Goal: Transaction & Acquisition: Purchase product/service

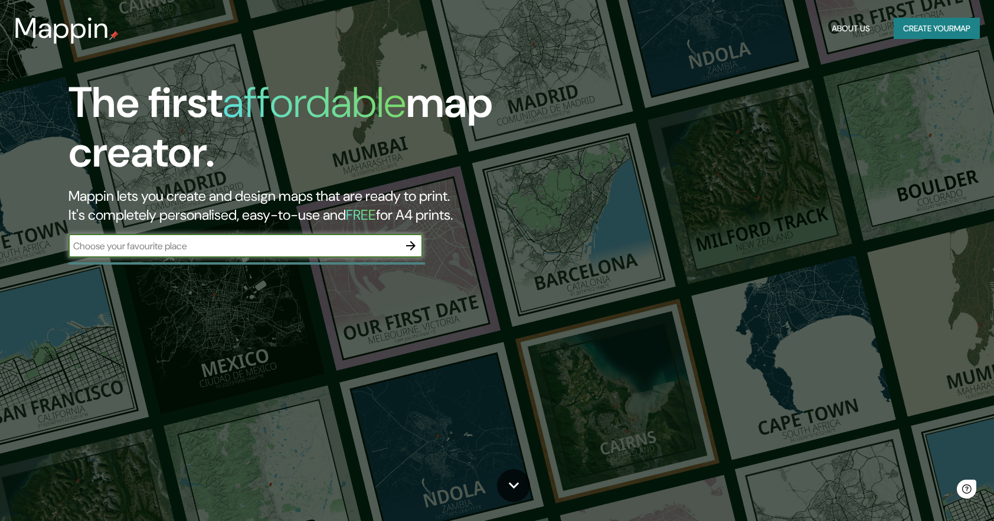
drag, startPoint x: 296, startPoint y: 233, endPoint x: 300, endPoint y: 220, distance: 12.9
click at [298, 228] on div "The first affordable map creator. Mappin lets you create and design maps that a…" at bounding box center [317, 173] width 596 height 191
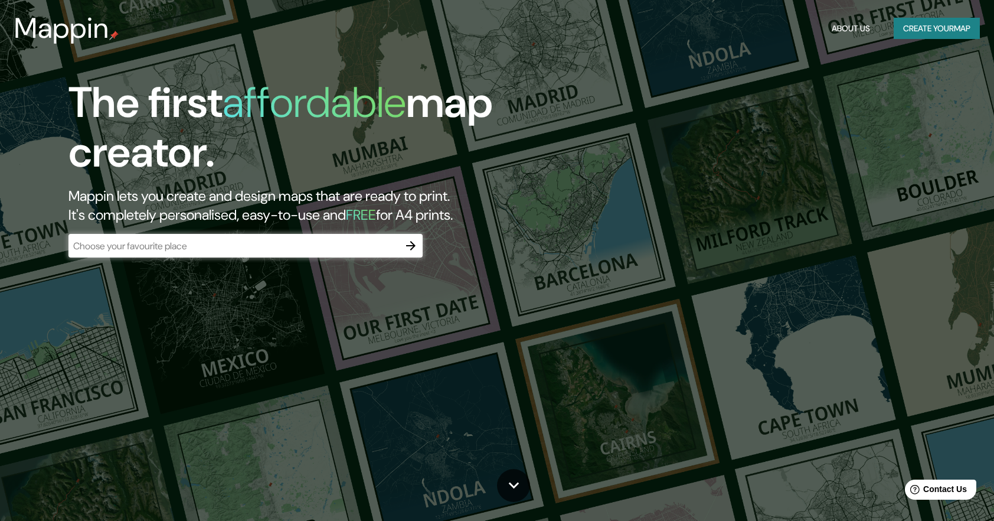
click at [296, 244] on input "text" at bounding box center [233, 246] width 331 height 14
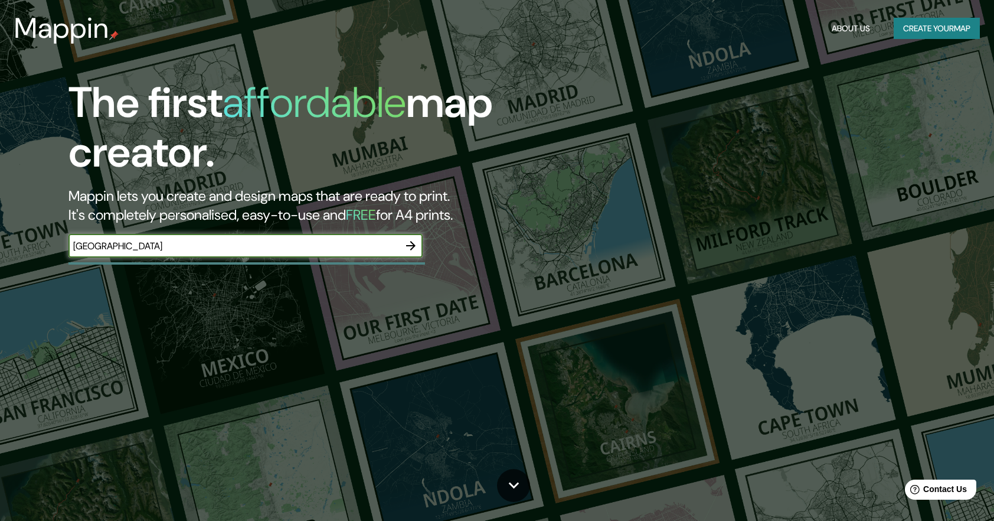
type input "[GEOGRAPHIC_DATA]"
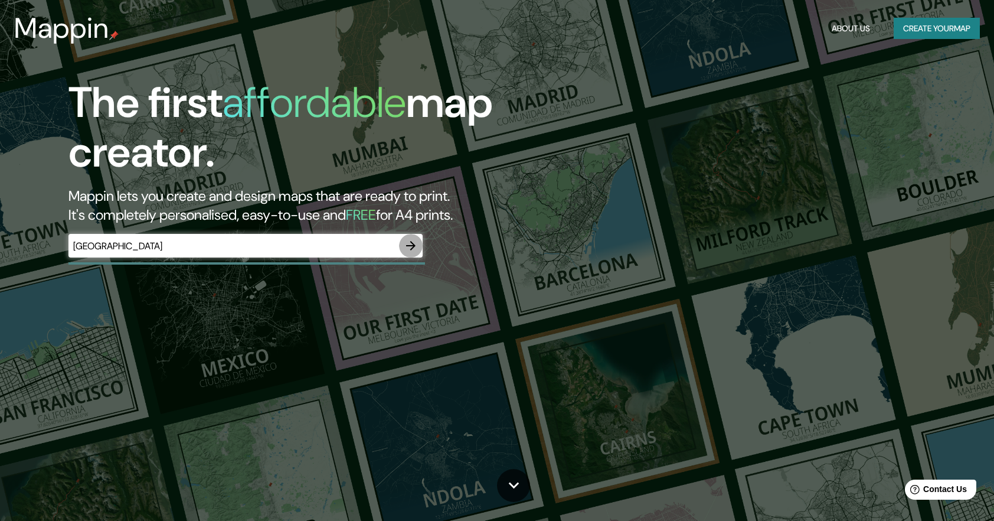
click at [413, 238] on button "button" at bounding box center [411, 246] width 24 height 24
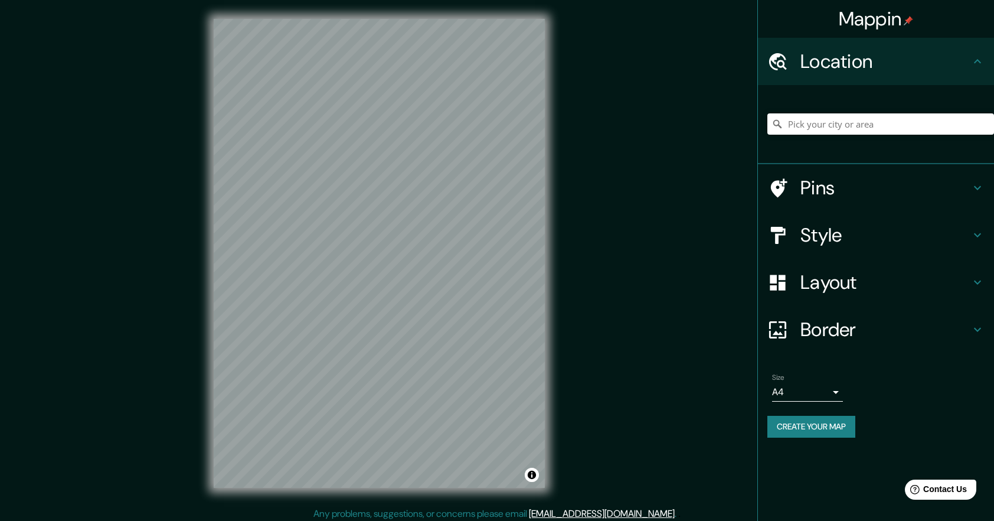
click at [971, 60] on icon at bounding box center [978, 61] width 14 height 14
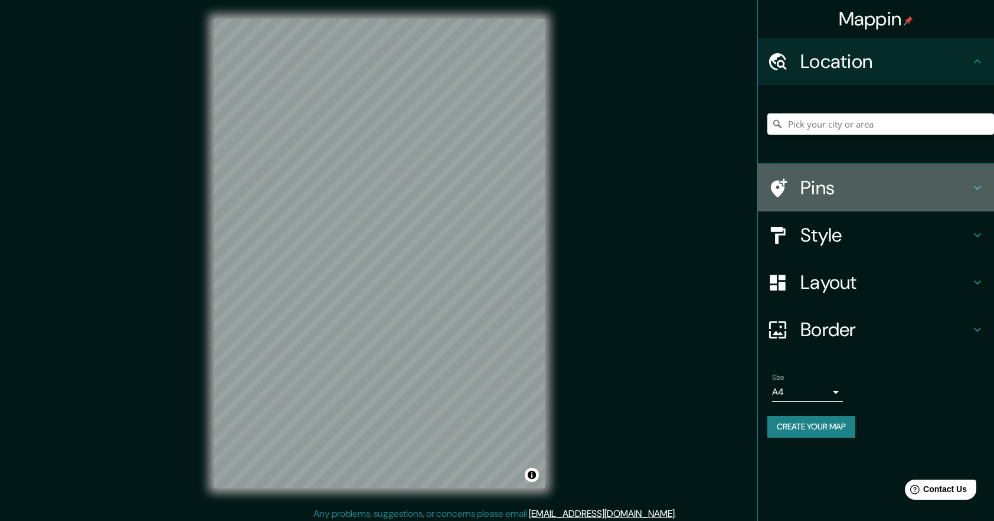
click at [971, 195] on div "Pins" at bounding box center [876, 187] width 236 height 47
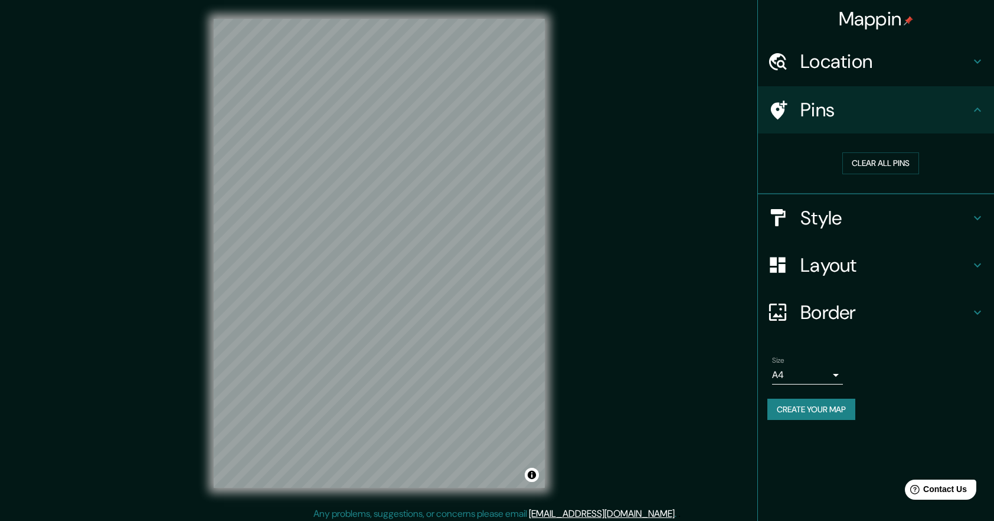
click at [978, 114] on icon at bounding box center [978, 110] width 14 height 14
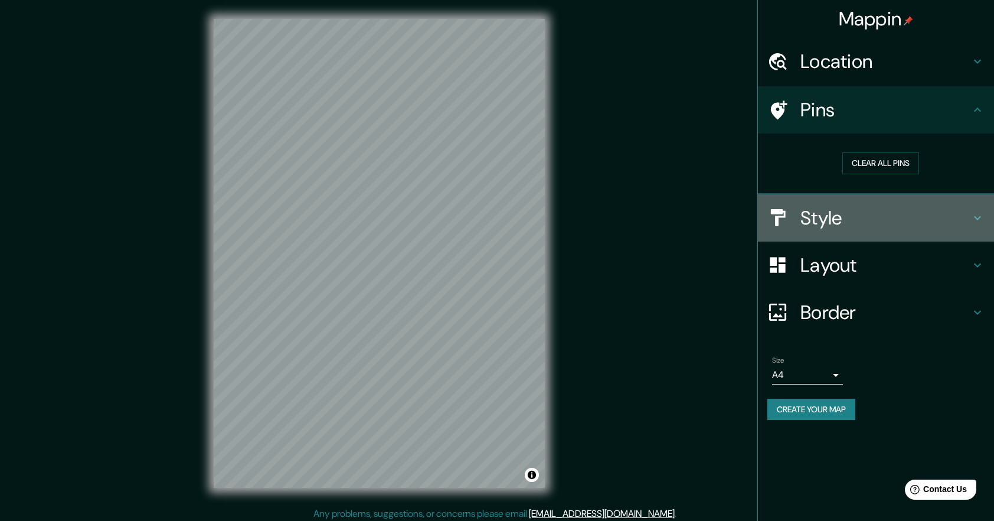
click at [958, 217] on h4 "Style" at bounding box center [886, 218] width 170 height 24
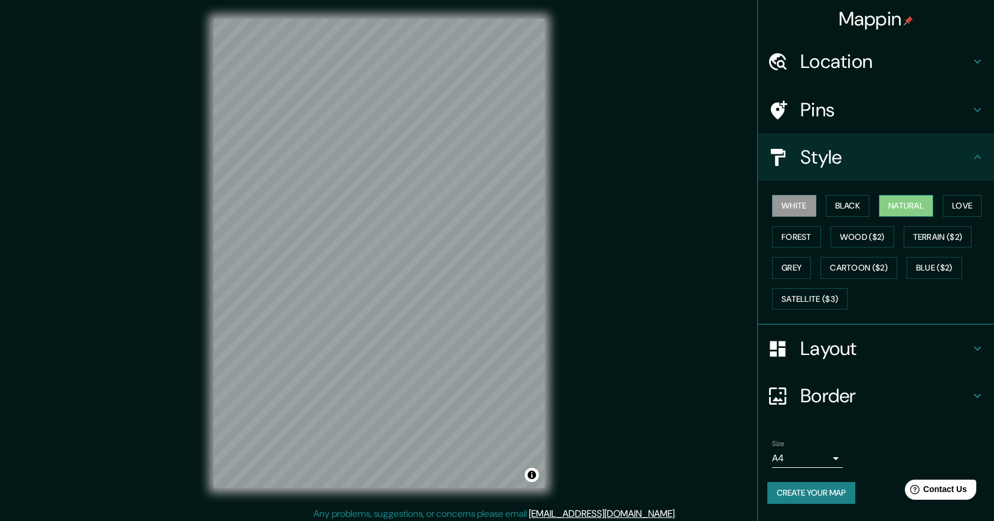
click at [912, 202] on button "Natural" at bounding box center [906, 206] width 54 height 22
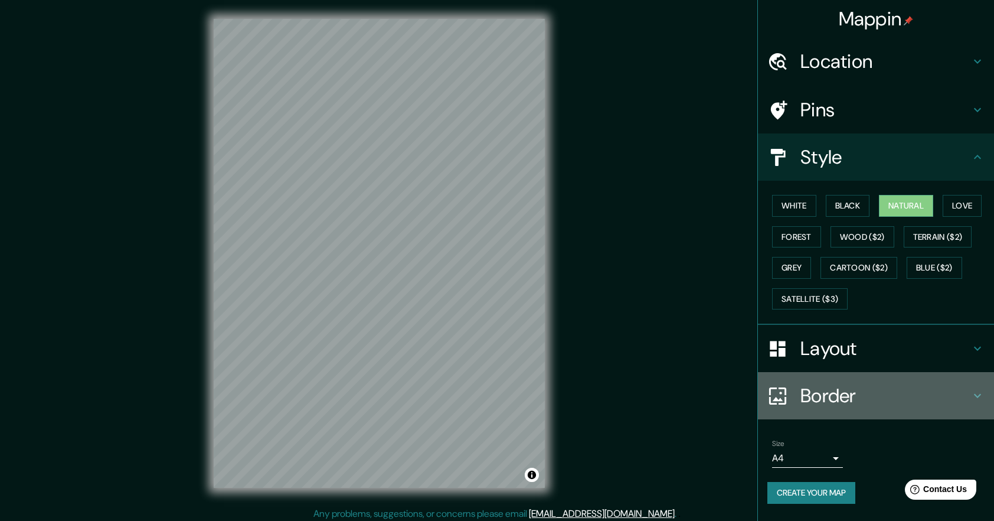
click at [916, 389] on h4 "Border" at bounding box center [886, 396] width 170 height 24
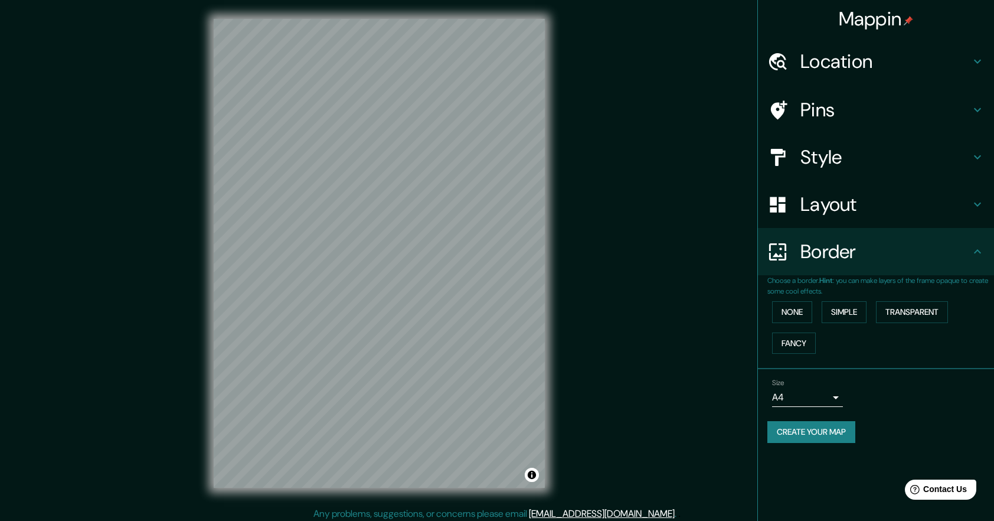
click at [846, 200] on h4 "Layout" at bounding box center [886, 205] width 170 height 24
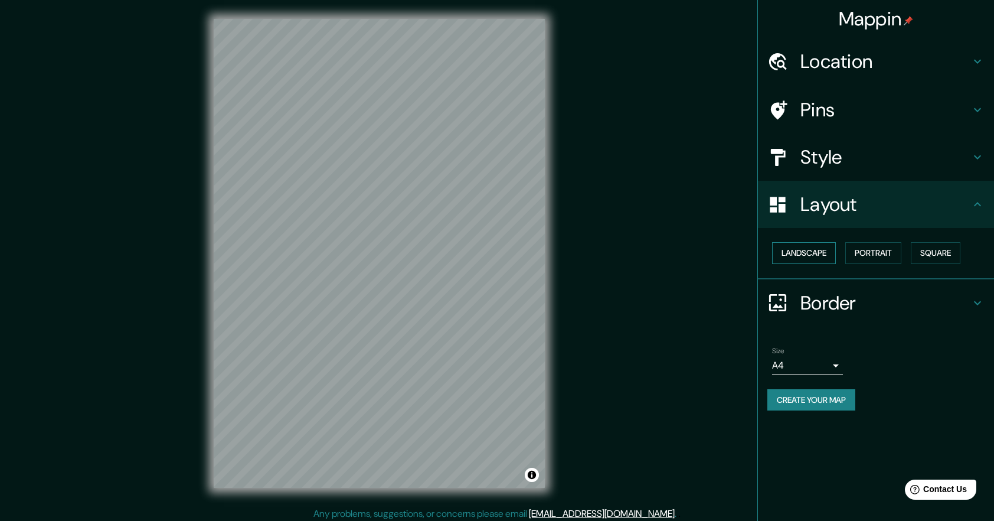
click at [778, 254] on button "Landscape" at bounding box center [804, 253] width 64 height 22
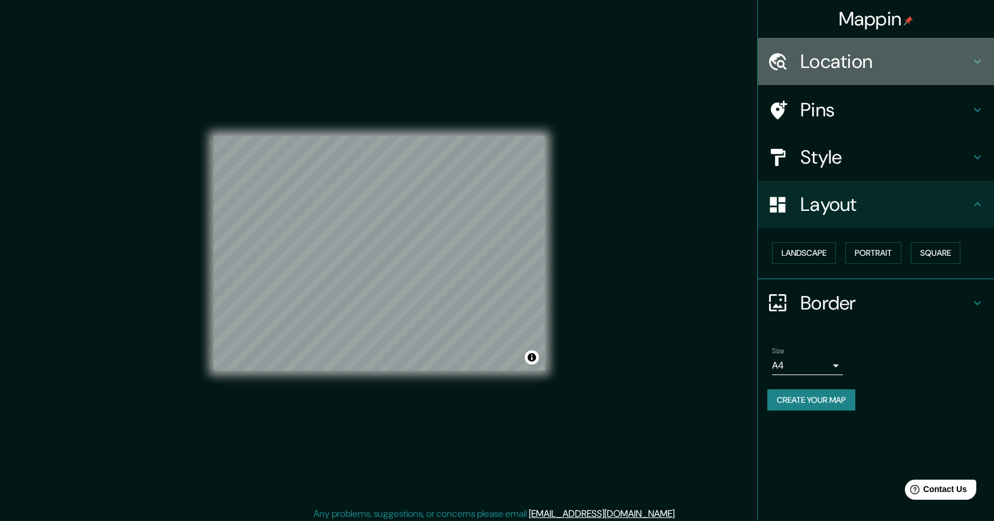
click at [853, 57] on h4 "Location" at bounding box center [886, 62] width 170 height 24
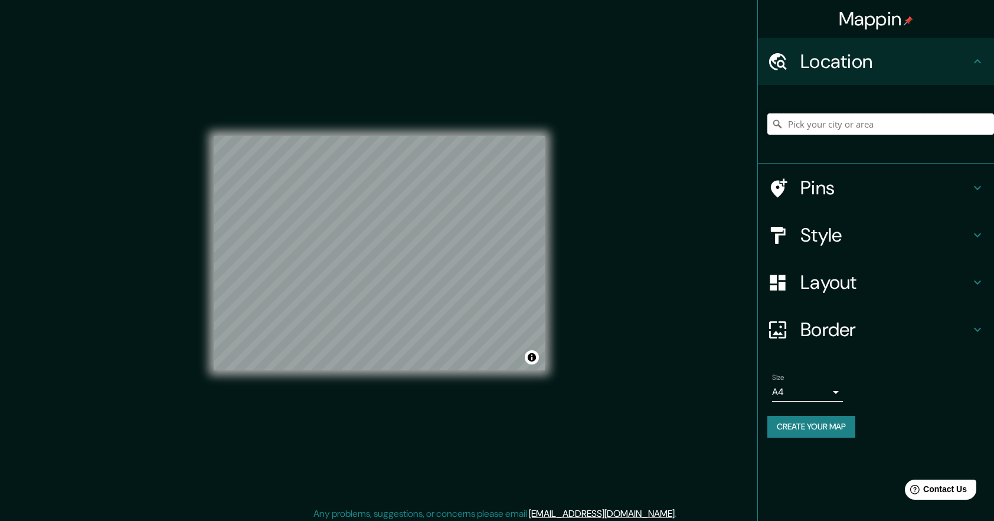
click at [833, 123] on input "Pick your city or area" at bounding box center [881, 123] width 227 height 21
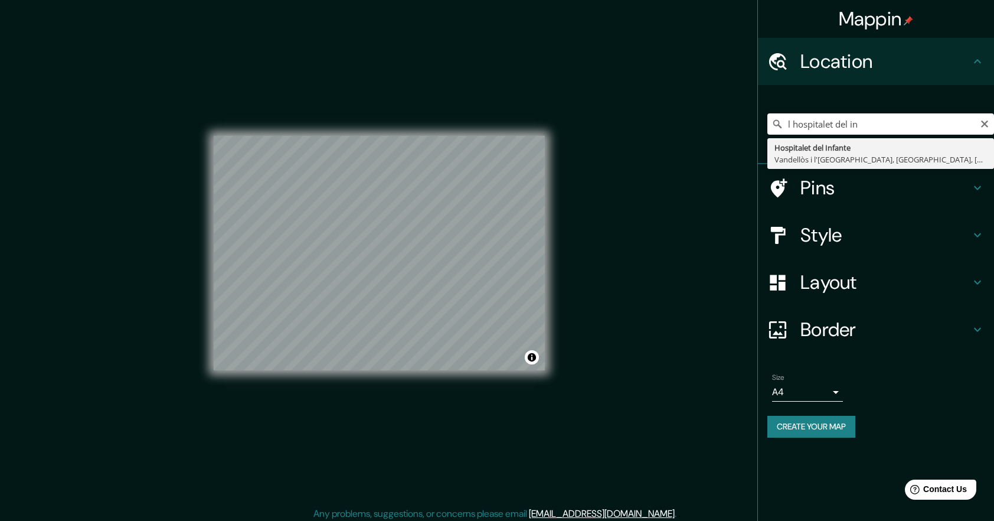
type input "[GEOGRAPHIC_DATA], [GEOGRAPHIC_DATA] i l'[GEOGRAPHIC_DATA], [GEOGRAPHIC_DATA], …"
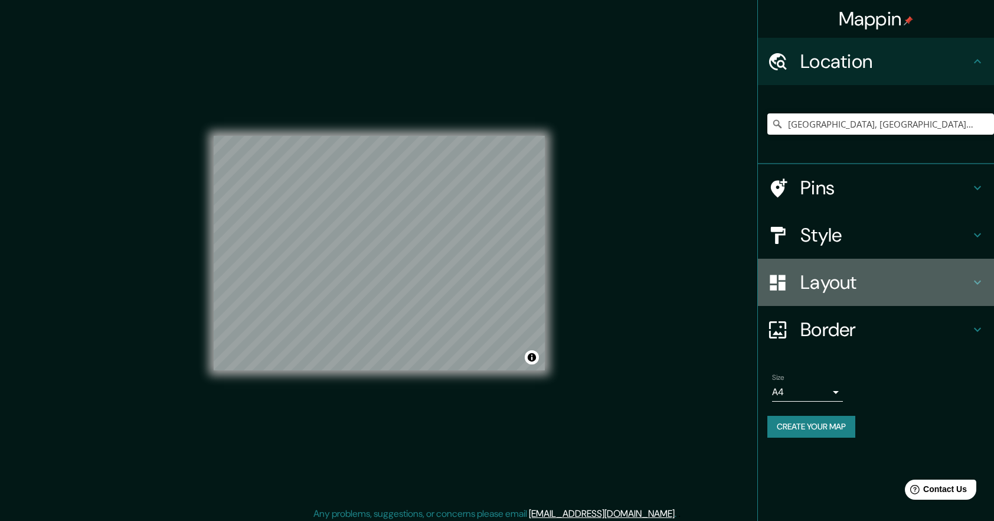
click at [880, 280] on h4 "Layout" at bounding box center [886, 282] width 170 height 24
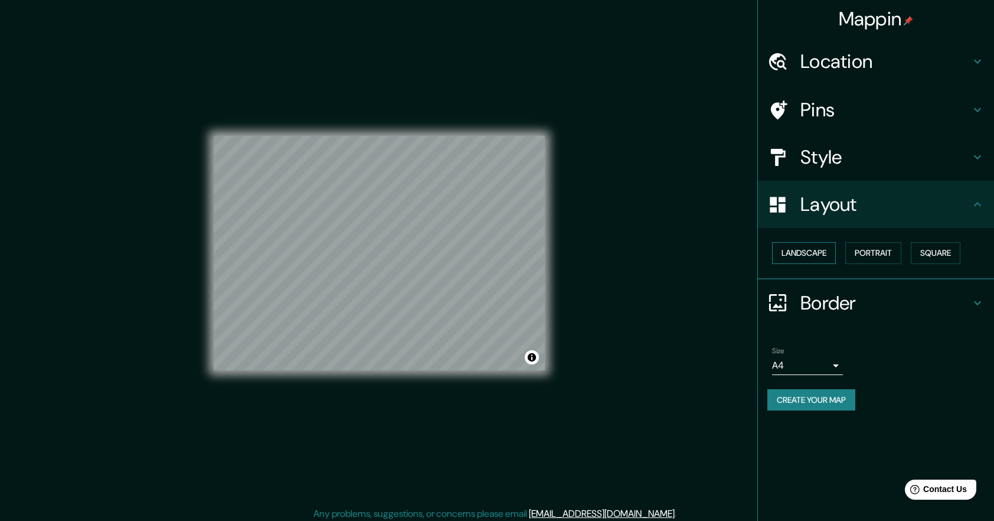
click at [829, 252] on button "Landscape" at bounding box center [804, 253] width 64 height 22
click at [860, 247] on button "Portrait" at bounding box center [874, 253] width 56 height 22
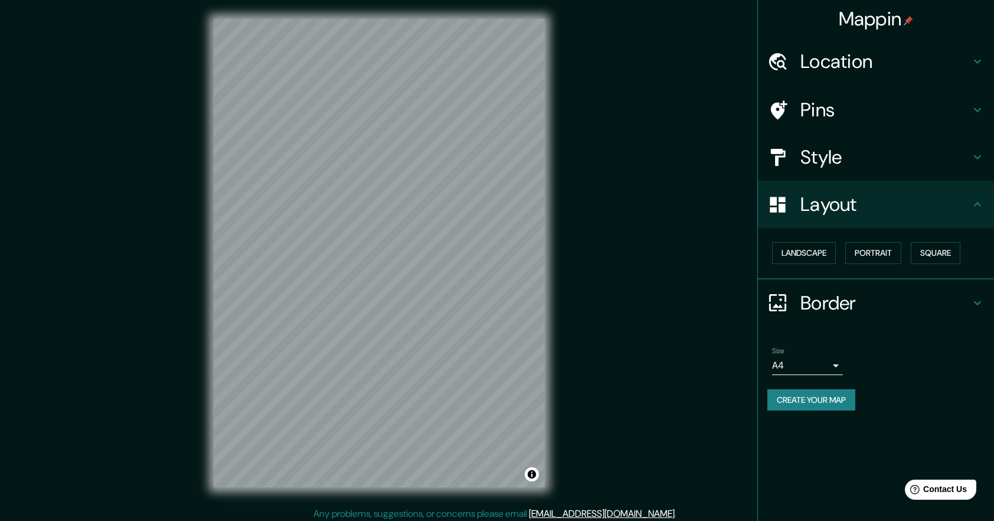
click at [809, 104] on h4 "Pins" at bounding box center [886, 110] width 170 height 24
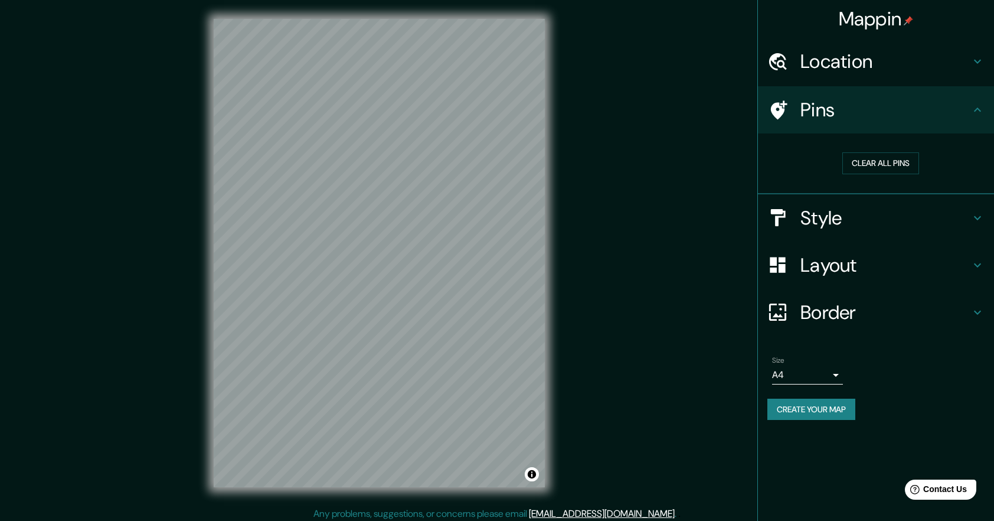
click at [809, 104] on h4 "Pins" at bounding box center [886, 110] width 170 height 24
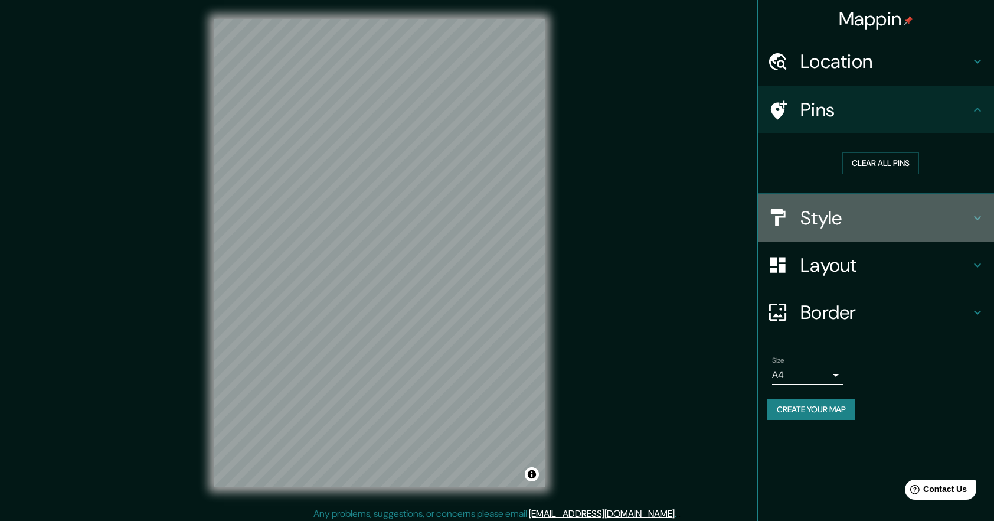
click at [825, 235] on div "Style" at bounding box center [876, 217] width 236 height 47
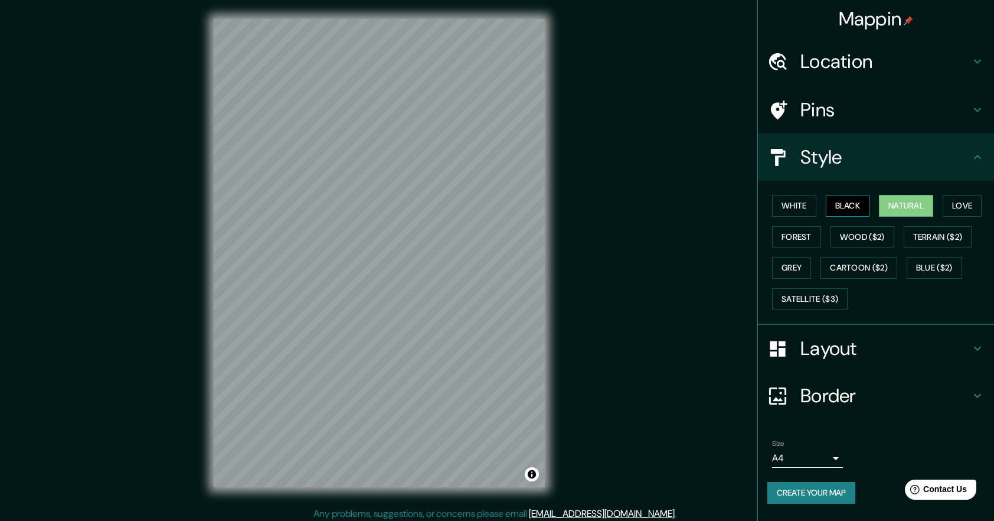
click at [850, 200] on button "Black" at bounding box center [848, 206] width 44 height 22
click at [803, 234] on button "Forest" at bounding box center [796, 237] width 49 height 22
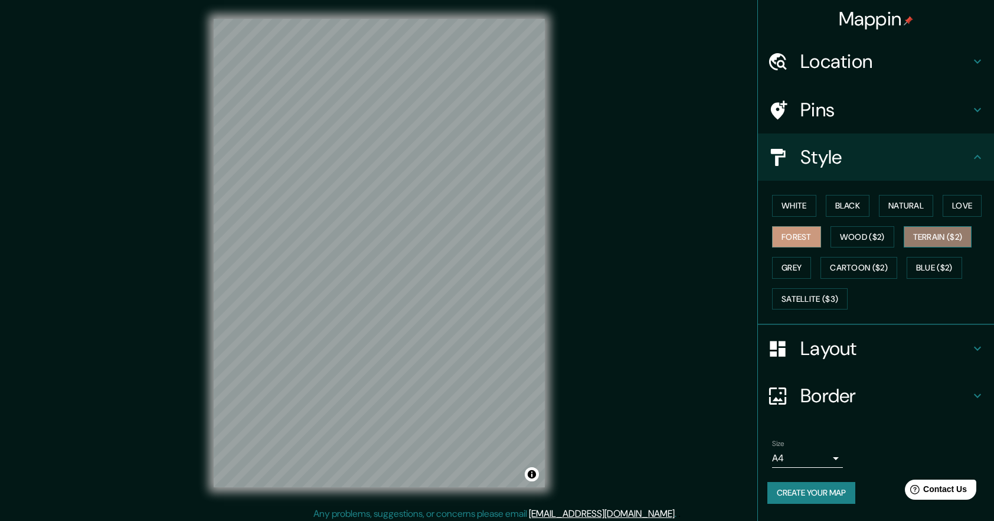
click at [937, 235] on button "Terrain ($2)" at bounding box center [938, 237] width 68 height 22
click at [788, 272] on button "Grey" at bounding box center [791, 268] width 39 height 22
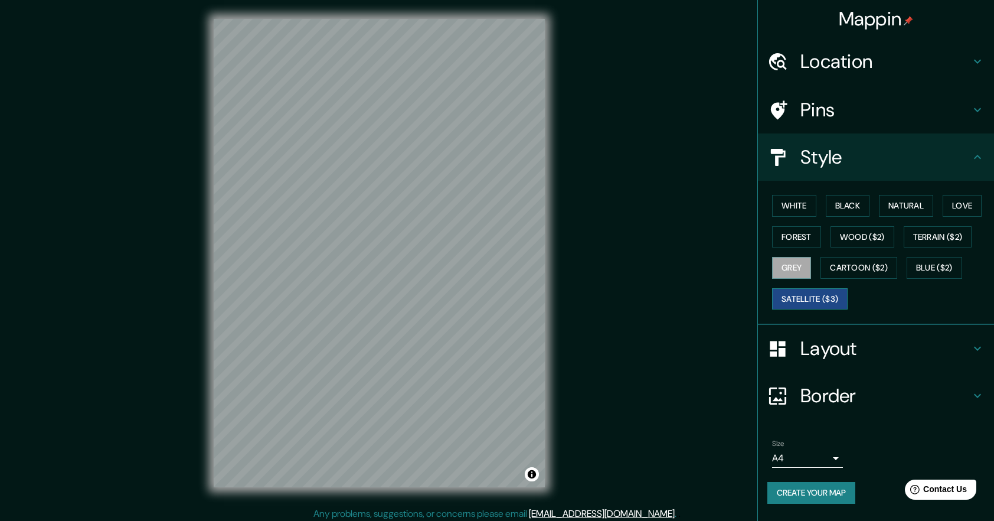
click at [816, 293] on button "Satellite ($3)" at bounding box center [810, 299] width 76 height 22
click at [822, 342] on h4 "Layout" at bounding box center [886, 349] width 170 height 24
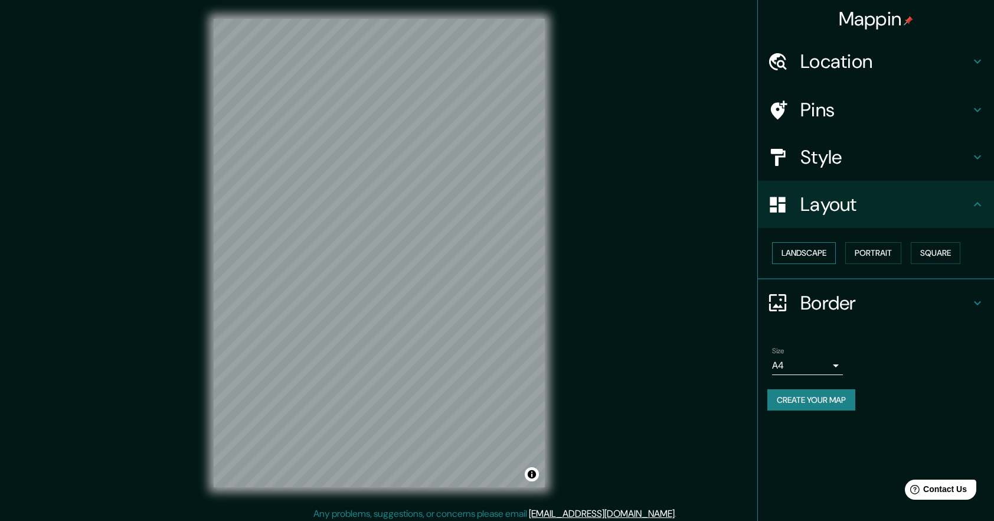
click at [820, 254] on button "Landscape" at bounding box center [804, 253] width 64 height 22
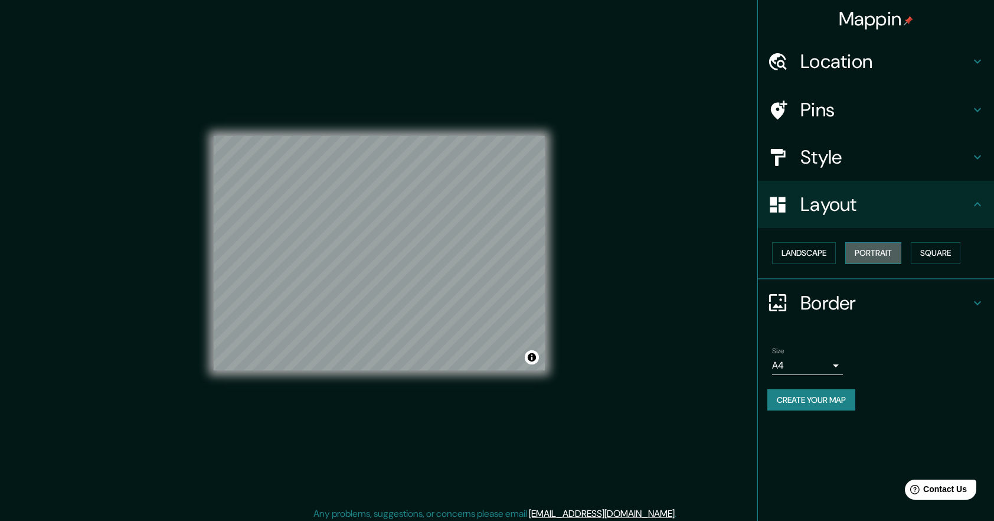
click at [885, 246] on button "Portrait" at bounding box center [874, 253] width 56 height 22
